Goal: Transaction & Acquisition: Book appointment/travel/reservation

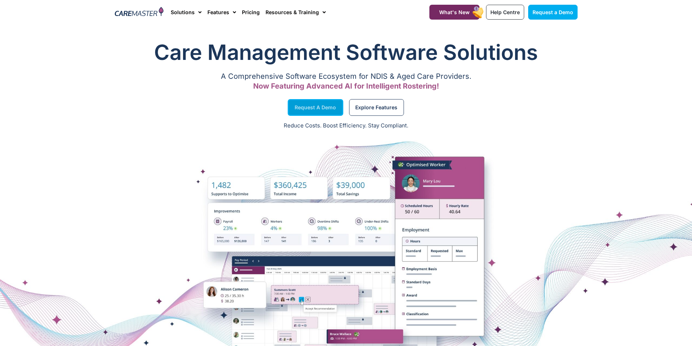
click at [315, 113] on link "Request a Demo" at bounding box center [316, 107] width 56 height 17
click at [199, 11] on span "Menu" at bounding box center [198, 12] width 7 height 12
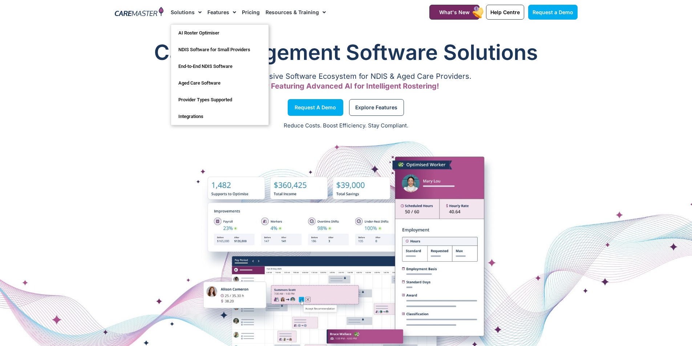
click at [308, 8] on link "Resources & Training" at bounding box center [296, 12] width 60 height 24
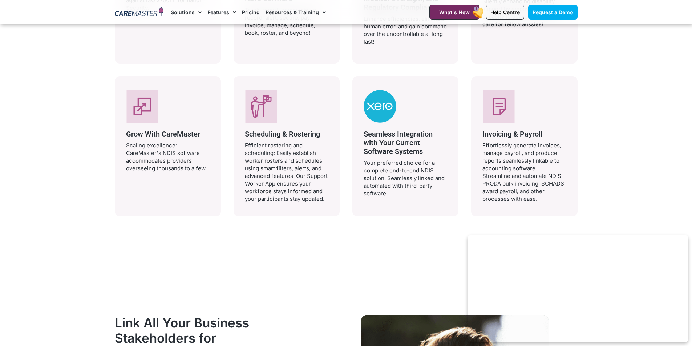
scroll to position [1381, 0]
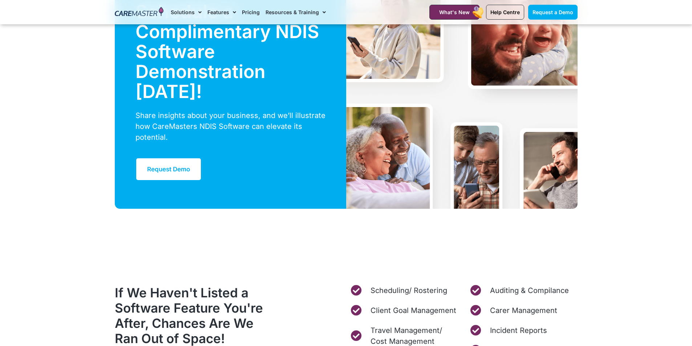
scroll to position [2761, 0]
